Goal: Task Accomplishment & Management: Complete application form

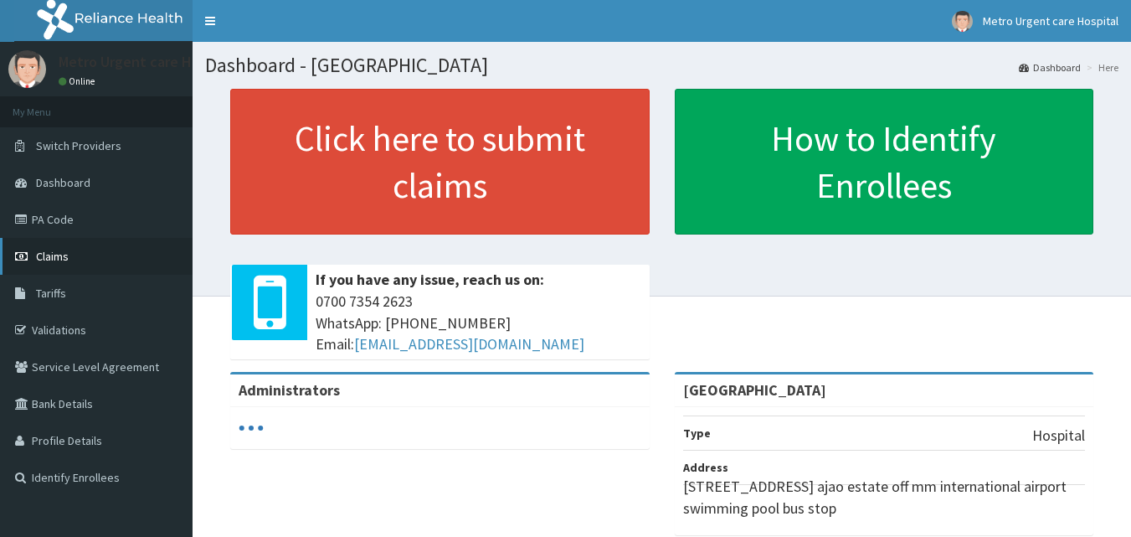
click at [122, 266] on link "Claims" at bounding box center [96, 256] width 193 height 37
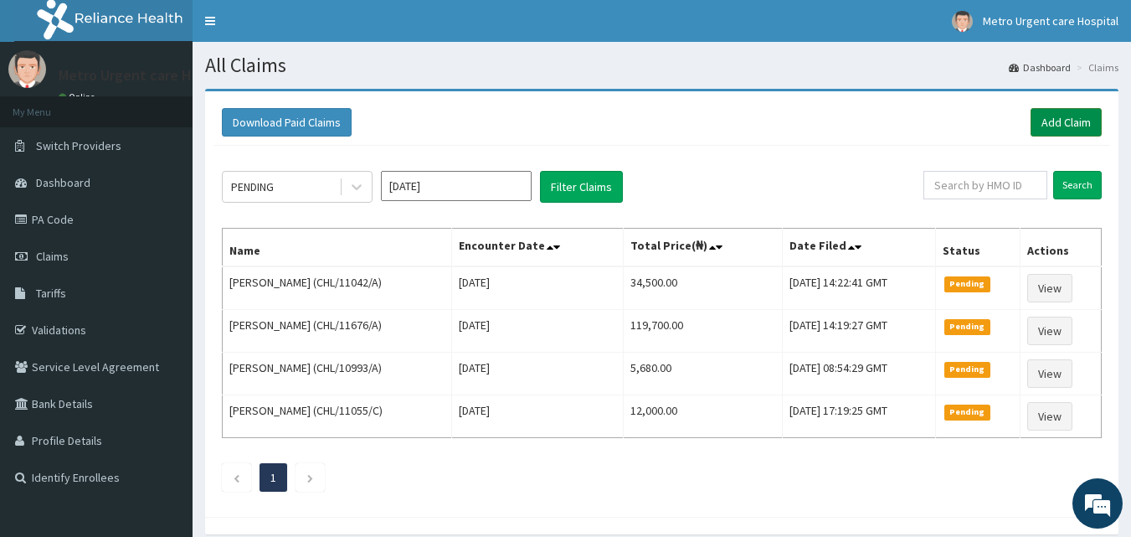
click at [1057, 120] on link "Add Claim" at bounding box center [1066, 122] width 71 height 28
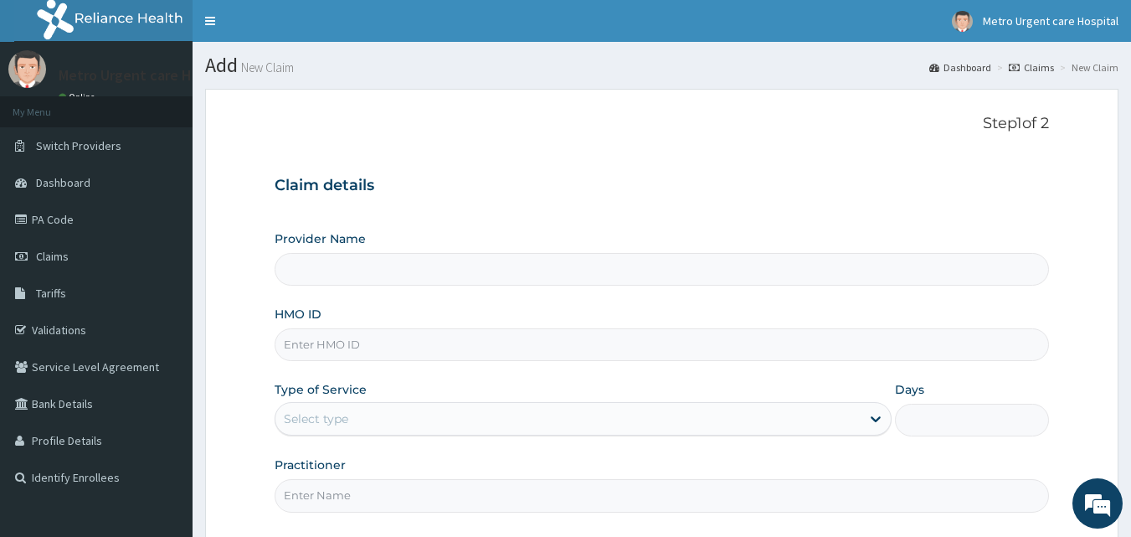
type input "Metro Urgent Care Hospital"
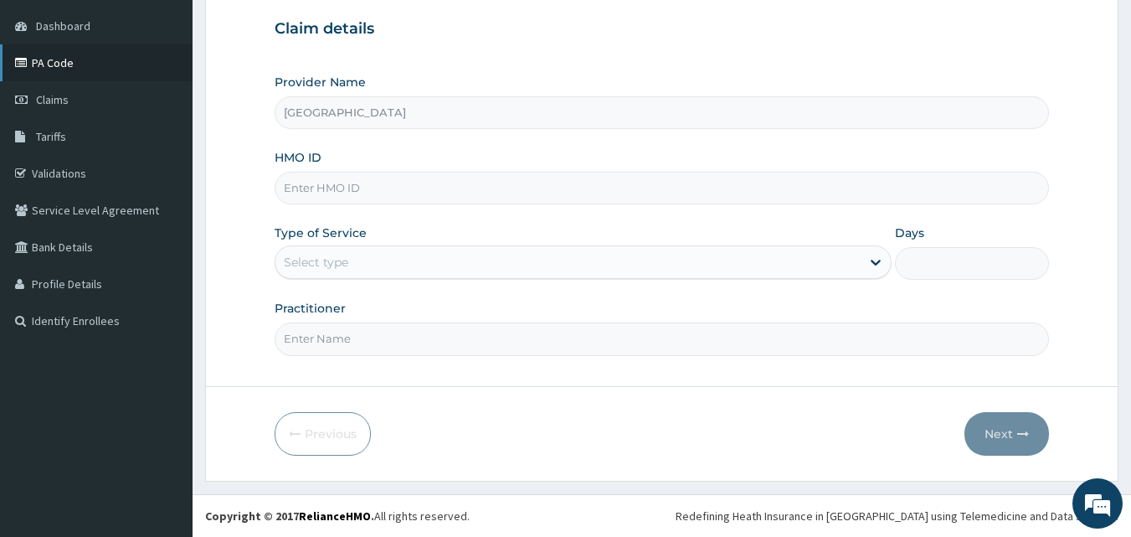
click at [80, 69] on link "PA Code" at bounding box center [96, 62] width 193 height 37
